Goal: Task Accomplishment & Management: Manage account settings

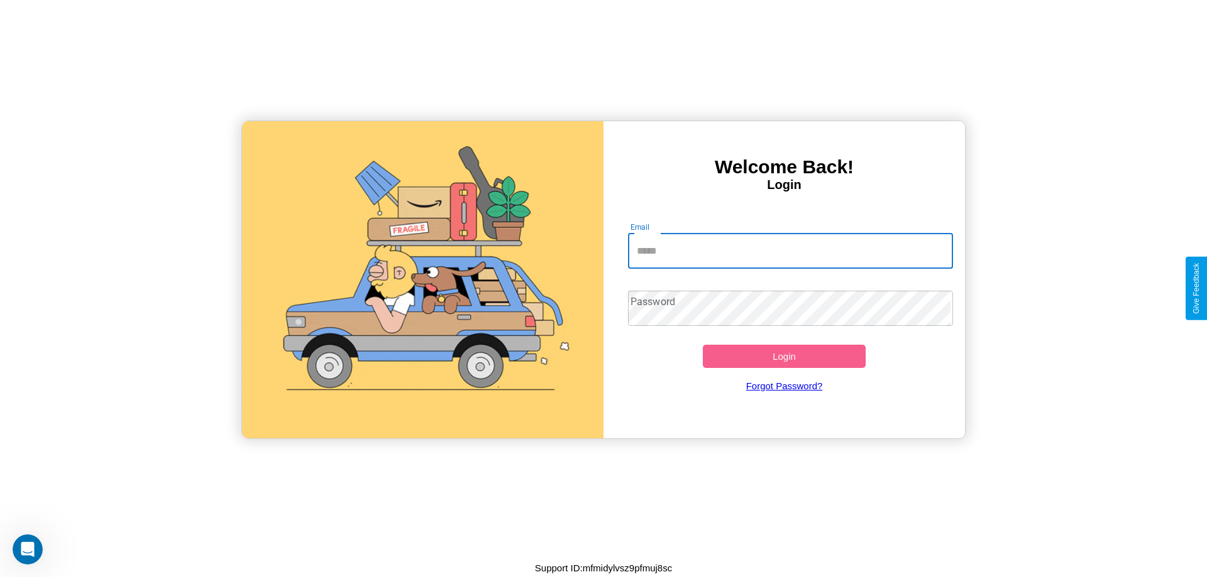
click at [784, 250] on input "Email" at bounding box center [791, 251] width 326 height 35
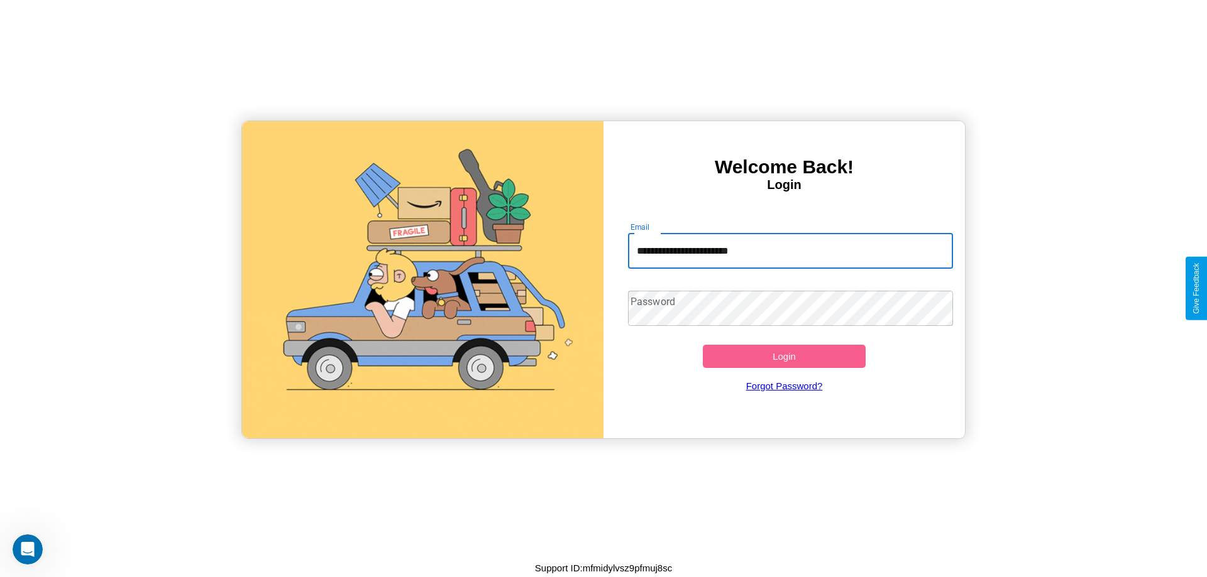
type input "**********"
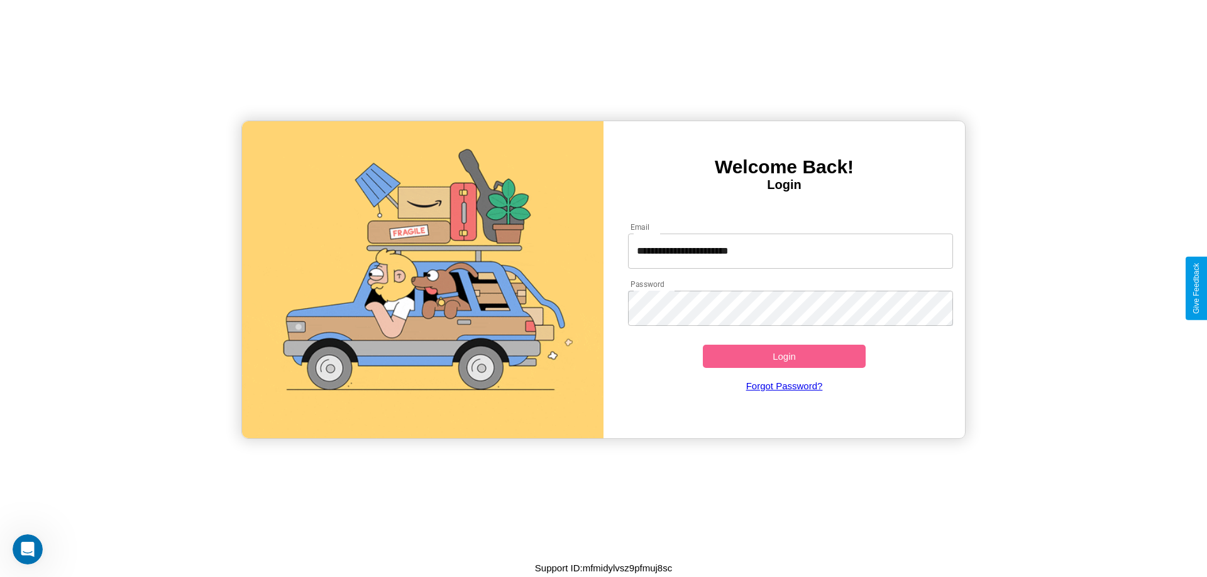
click at [784, 356] on button "Login" at bounding box center [784, 356] width 163 height 23
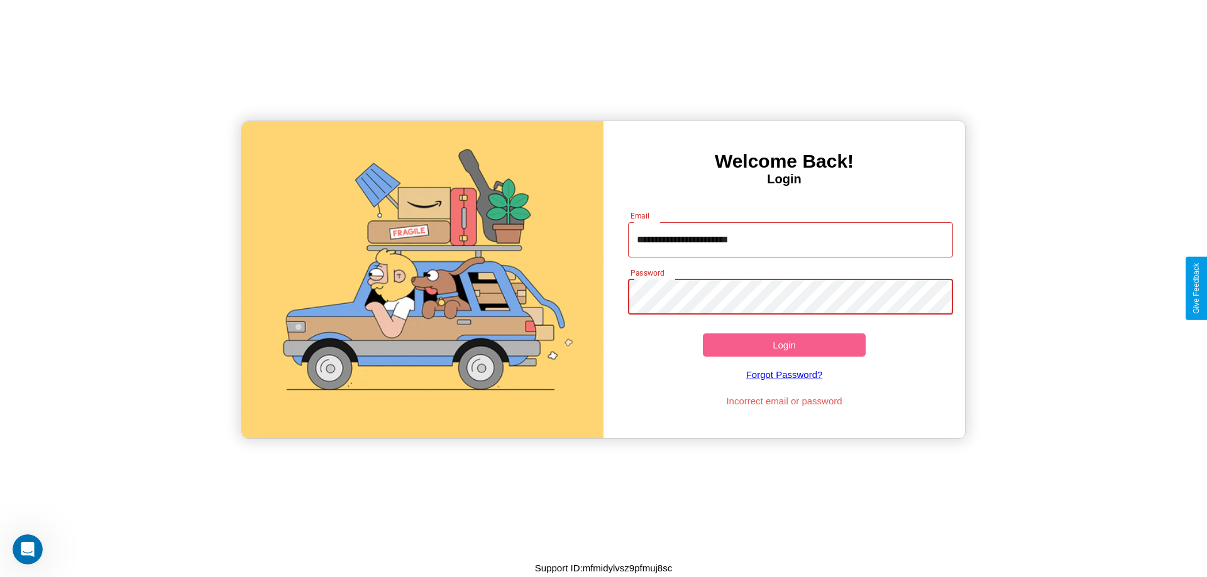
click at [784, 345] on button "Login" at bounding box center [784, 345] width 163 height 23
